Goal: Find contact information: Find contact information

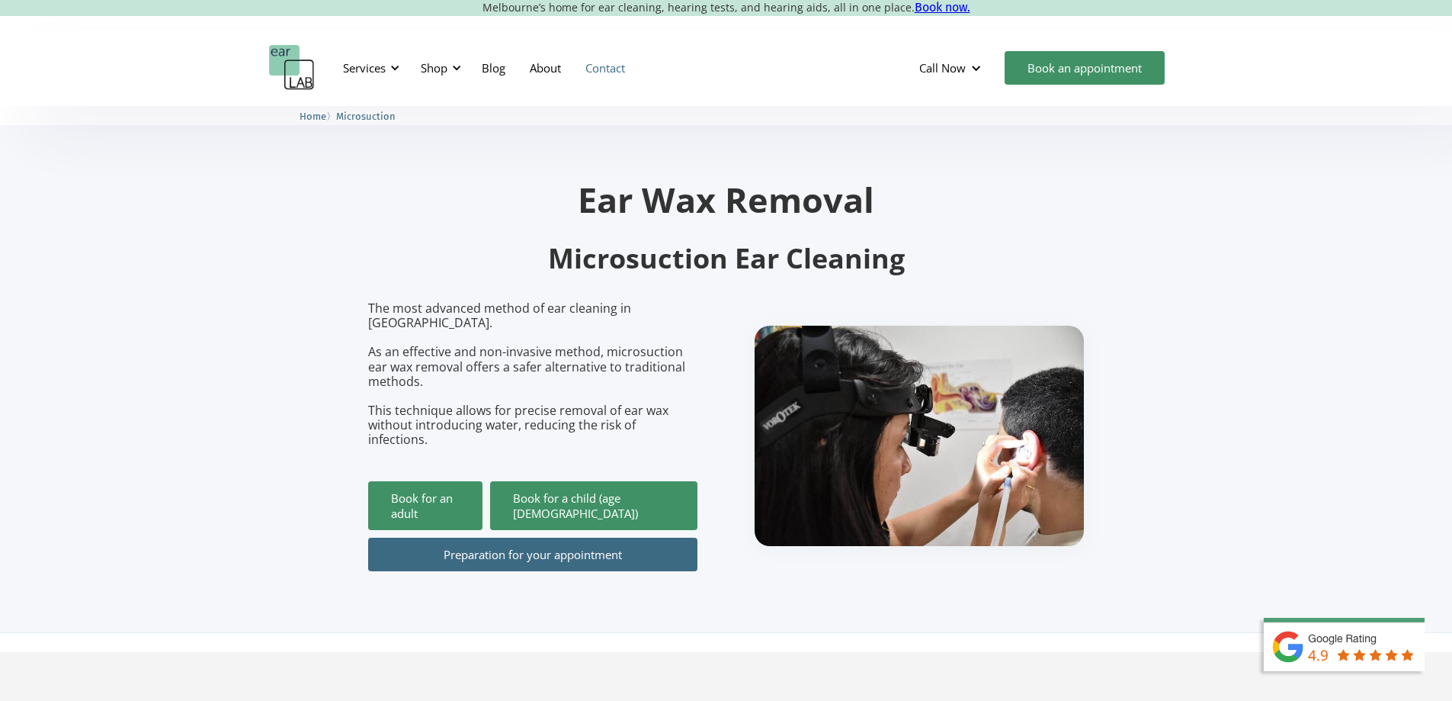
click at [584, 64] on link "Contact" at bounding box center [605, 68] width 64 height 44
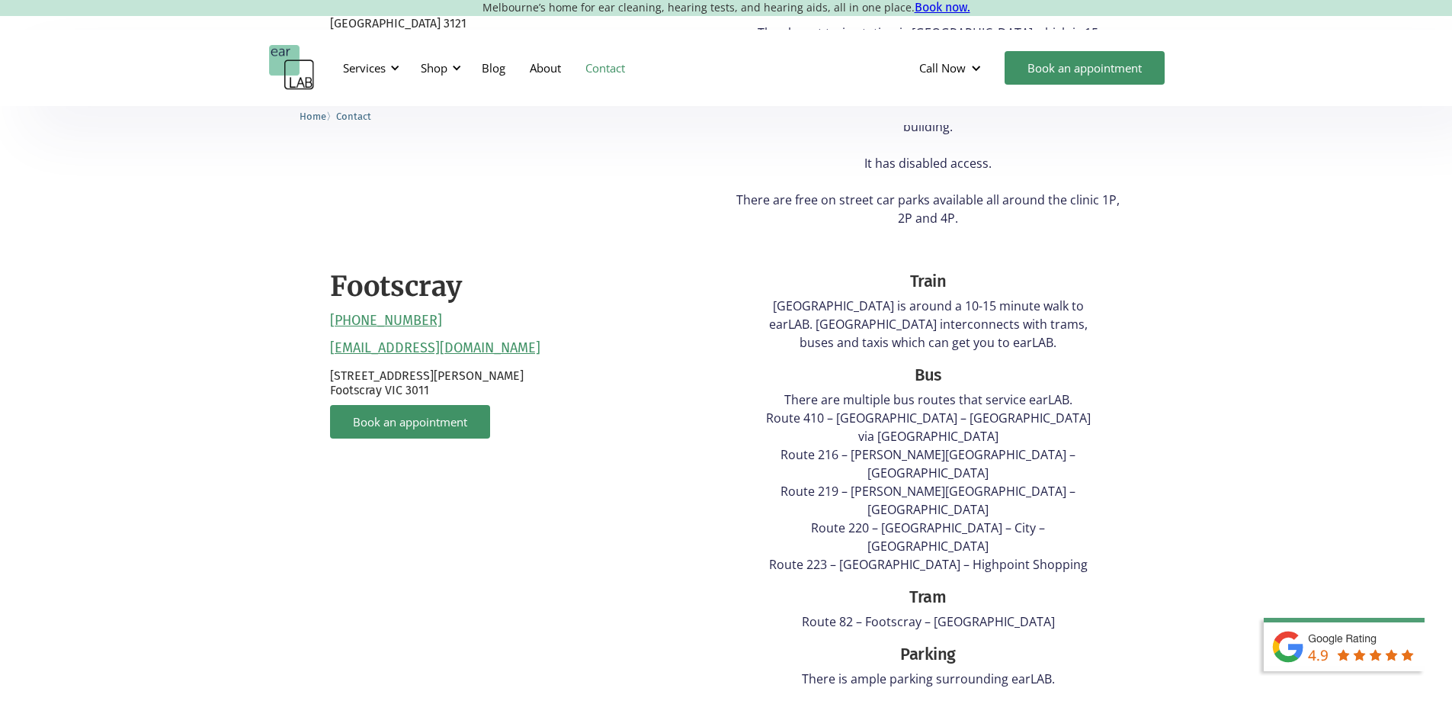
scroll to position [750, 0]
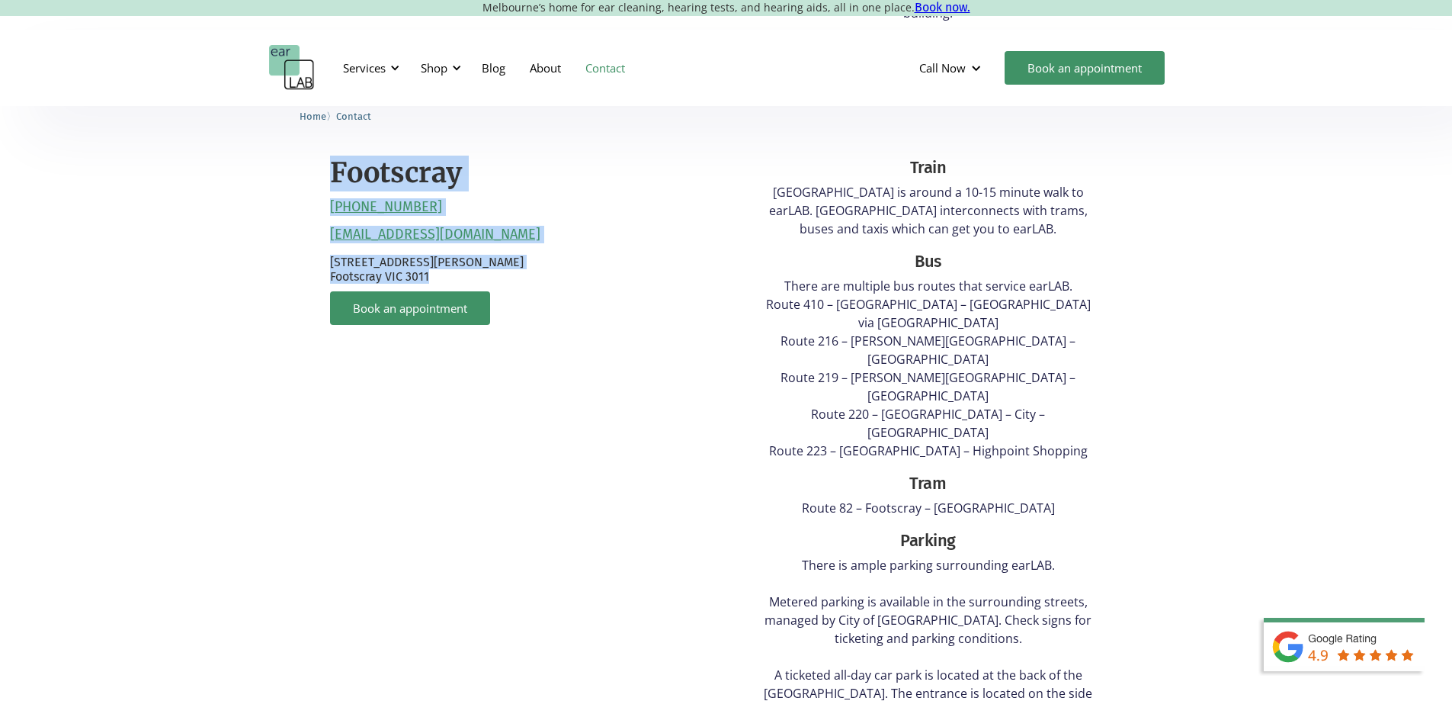
drag, startPoint x: 496, startPoint y: 260, endPoint x: 219, endPoint y: 155, distance: 296.0
click at [219, 155] on div "[GEOGRAPHIC_DATA] [PHONE_NUMBER] [EMAIL_ADDRESS][DOMAIN_NAME] [STREET_ADDRESS] …" at bounding box center [726, 305] width 1452 height 1062
copy div "Footscray [PHONE_NUMBER] [EMAIL_ADDRESS][DOMAIN_NAME] [STREET_ADDRESS][PERSON_N…"
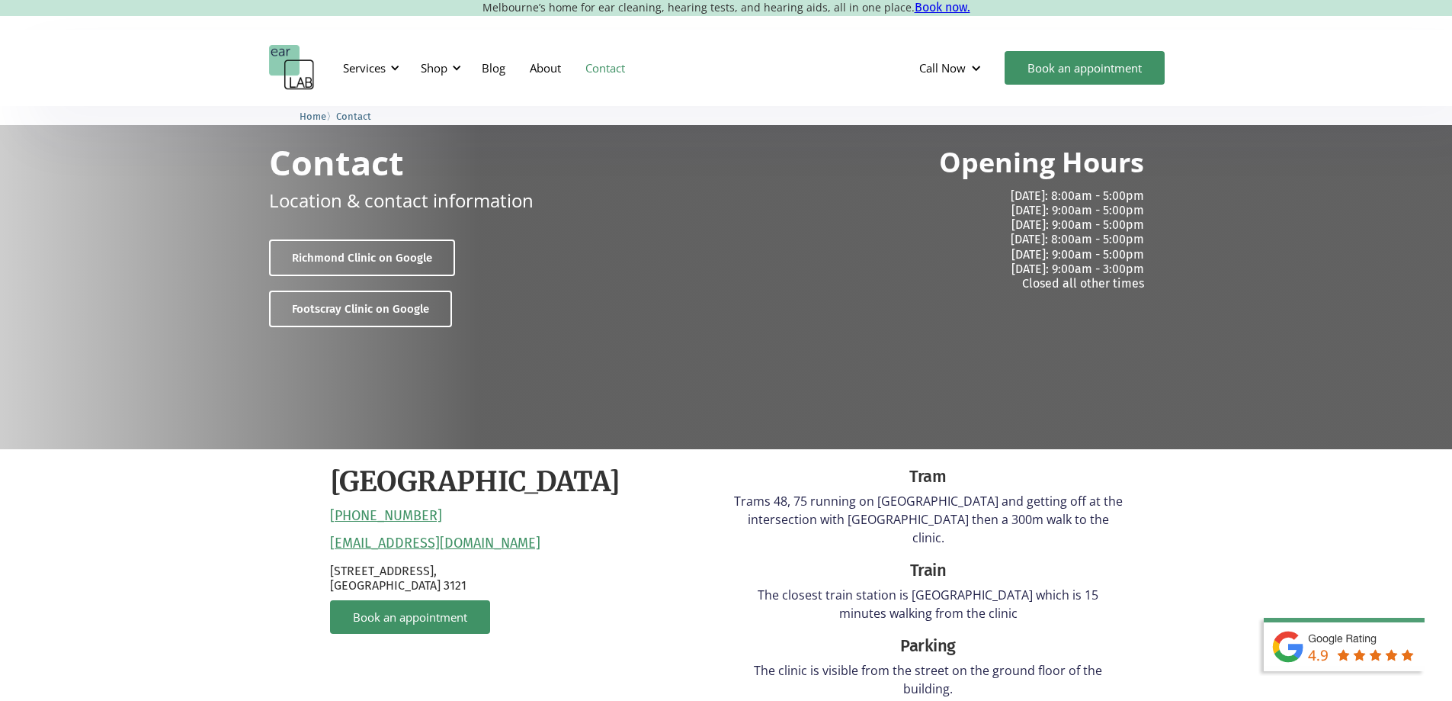
scroll to position [0, 0]
